Goal: Navigation & Orientation: Find specific page/section

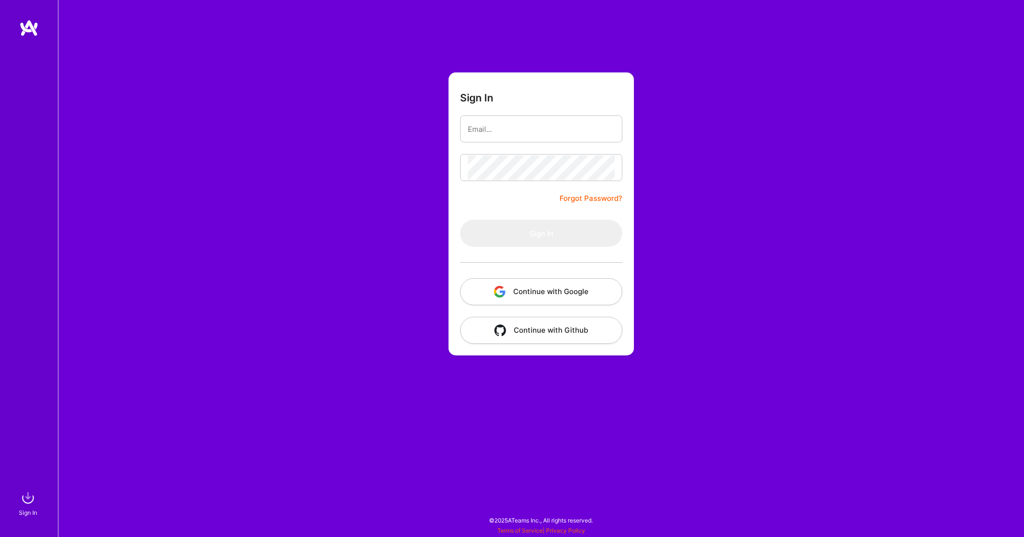
type input "[PERSON_NAME][EMAIL_ADDRESS][DOMAIN_NAME]"
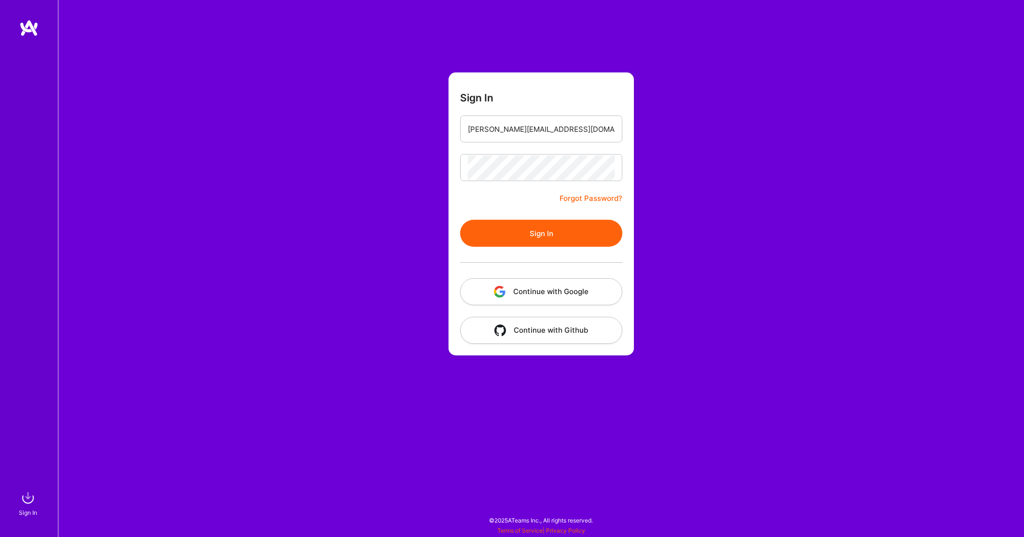
click at [522, 220] on button "Sign In" at bounding box center [541, 233] width 162 height 27
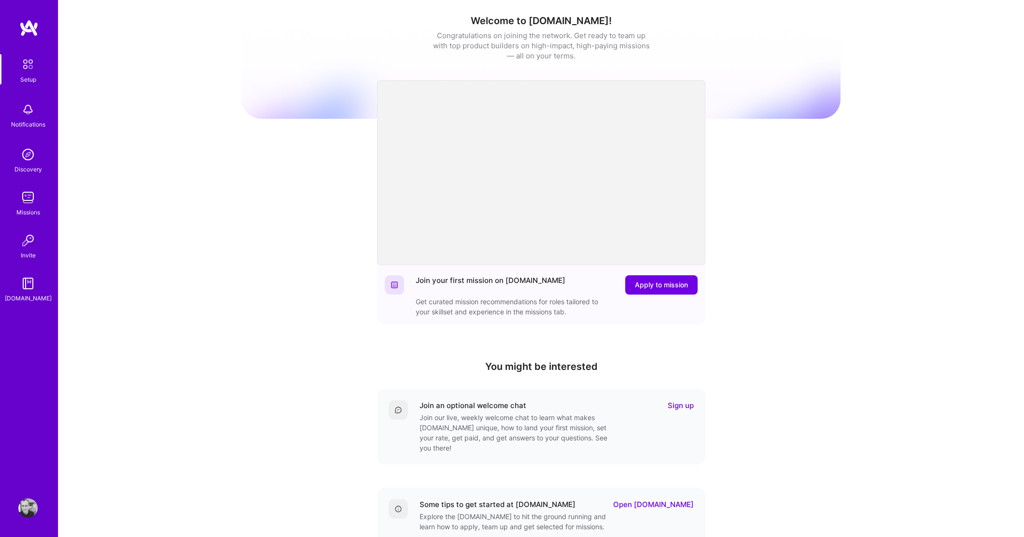
click at [21, 187] on div "Setup Notifications Discovery Missions Invite [DOMAIN_NAME]" at bounding box center [29, 178] width 58 height 249
click at [28, 189] on img at bounding box center [27, 197] width 19 height 19
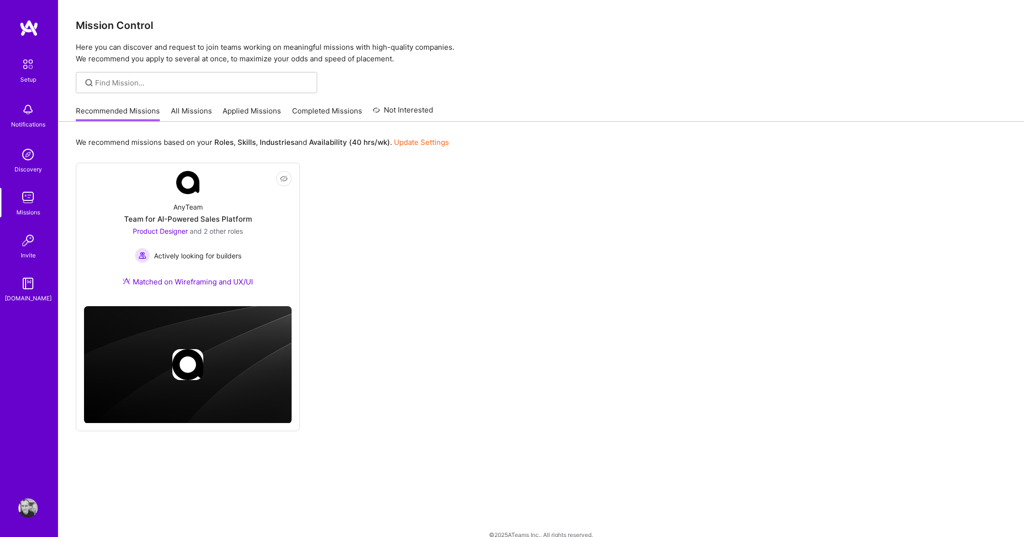
click at [204, 117] on link "All Missions" at bounding box center [191, 114] width 41 height 16
